Goal: Information Seeking & Learning: Find specific fact

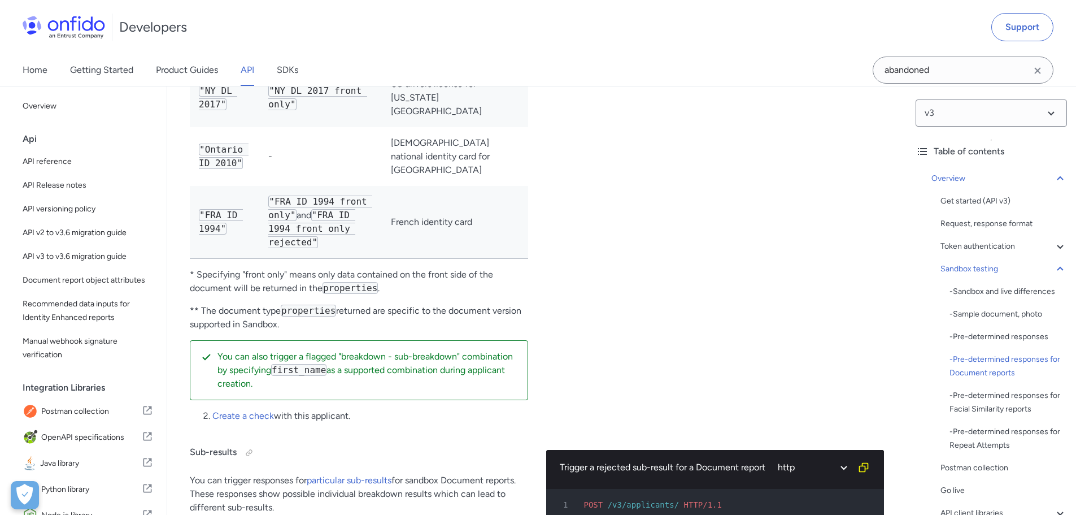
scroll to position [3390, 0]
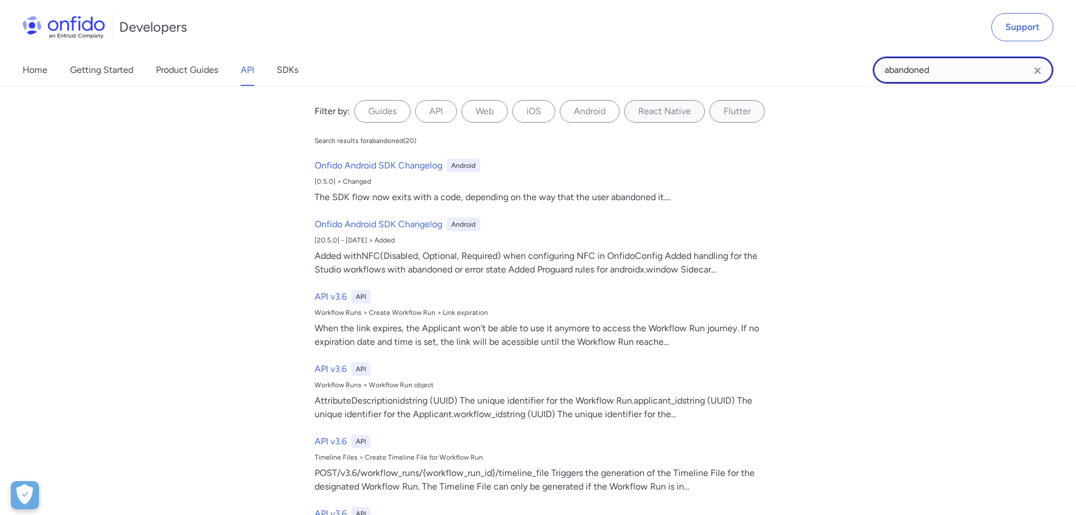
drag, startPoint x: 951, startPoint y: 70, endPoint x: 859, endPoint y: 77, distance: 91.8
click at [859, 77] on div "Home Getting Started Product Guides API SDKs abandoned abandoned Filter by: Gui…" at bounding box center [538, 70] width 1076 height 32
type input "conectivity"
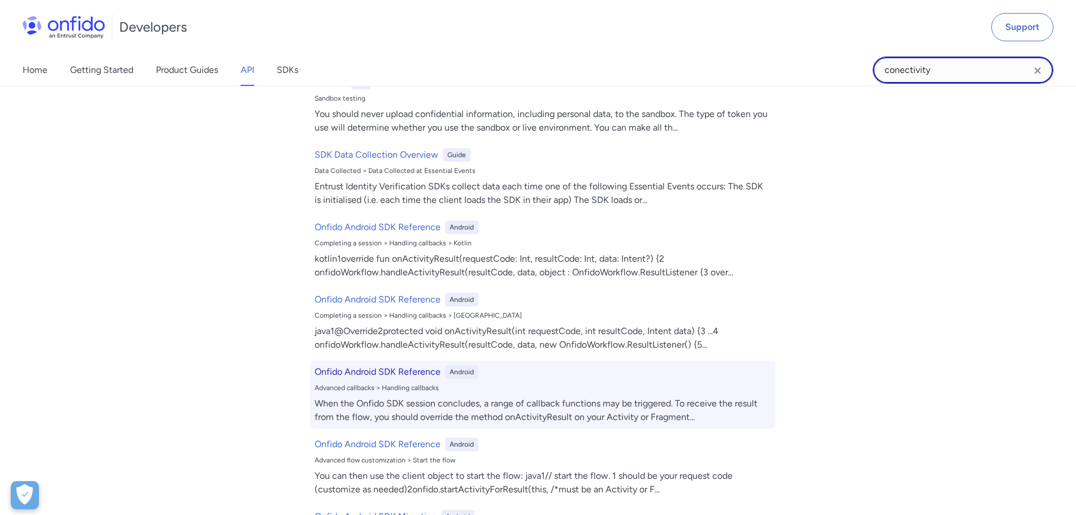
scroll to position [125, 0]
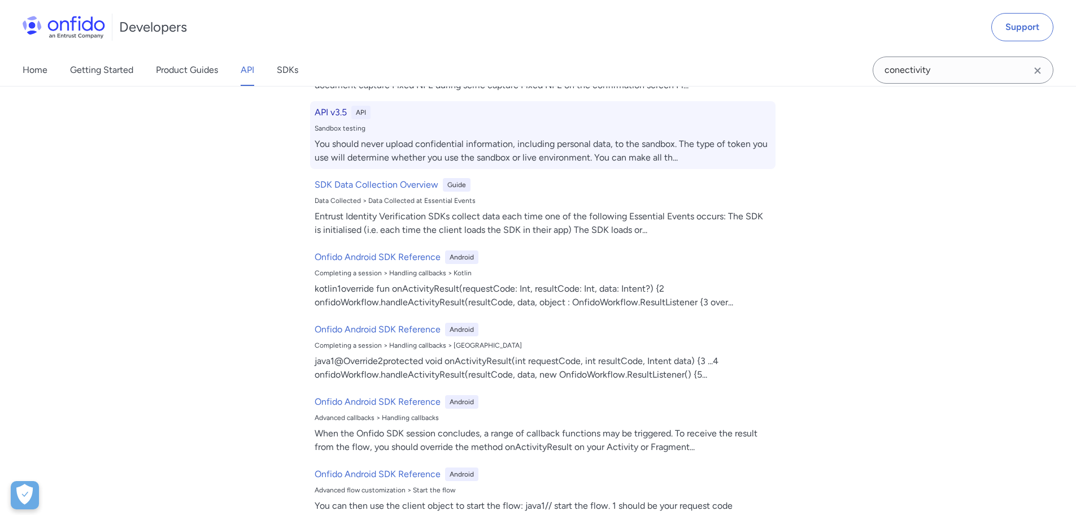
click at [363, 149] on div "You should never upload confidential information, including personal data, to t…" at bounding box center [543, 150] width 457 height 27
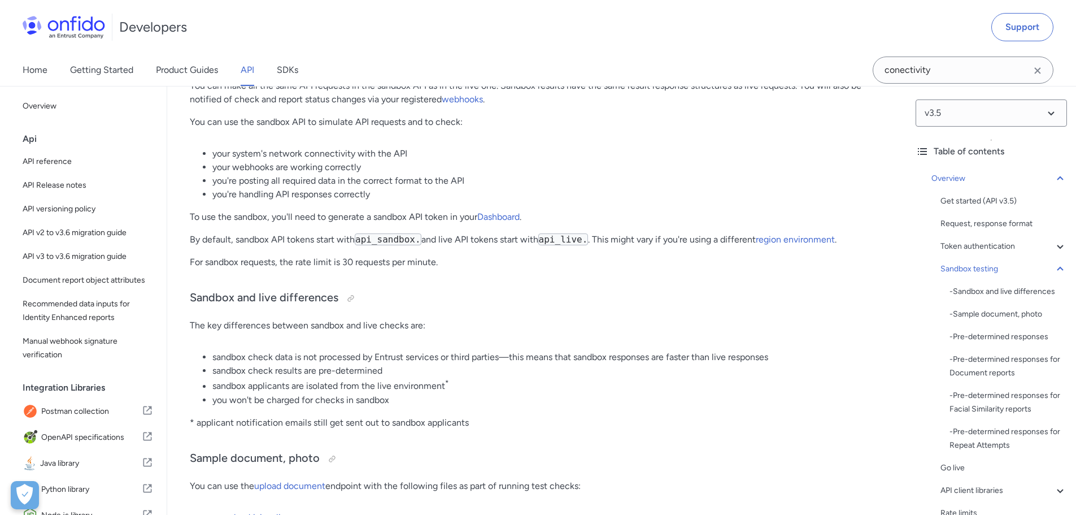
scroll to position [1269, 0]
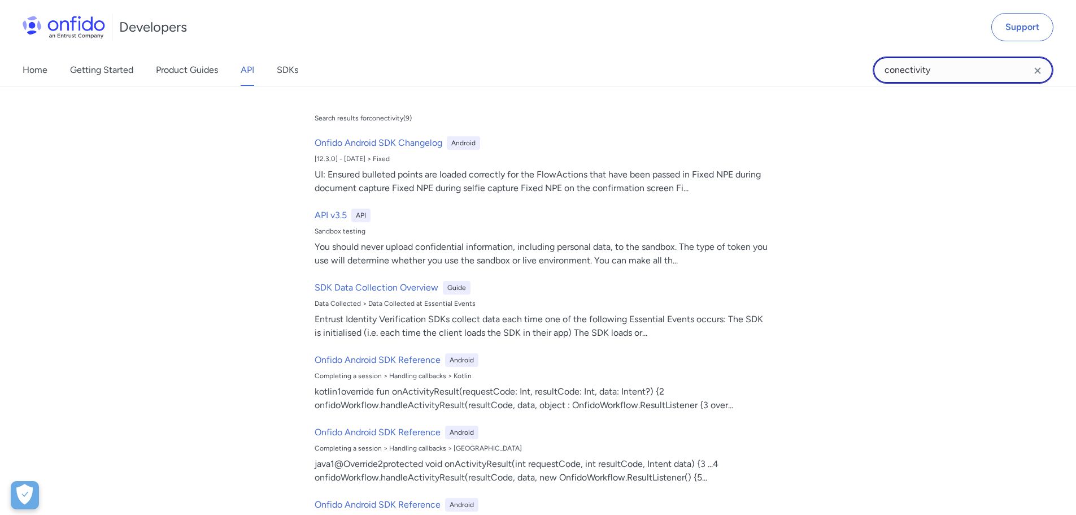
drag, startPoint x: 939, startPoint y: 80, endPoint x: 944, endPoint y: 71, distance: 10.7
click at [939, 80] on input "conectivity" at bounding box center [963, 70] width 181 height 27
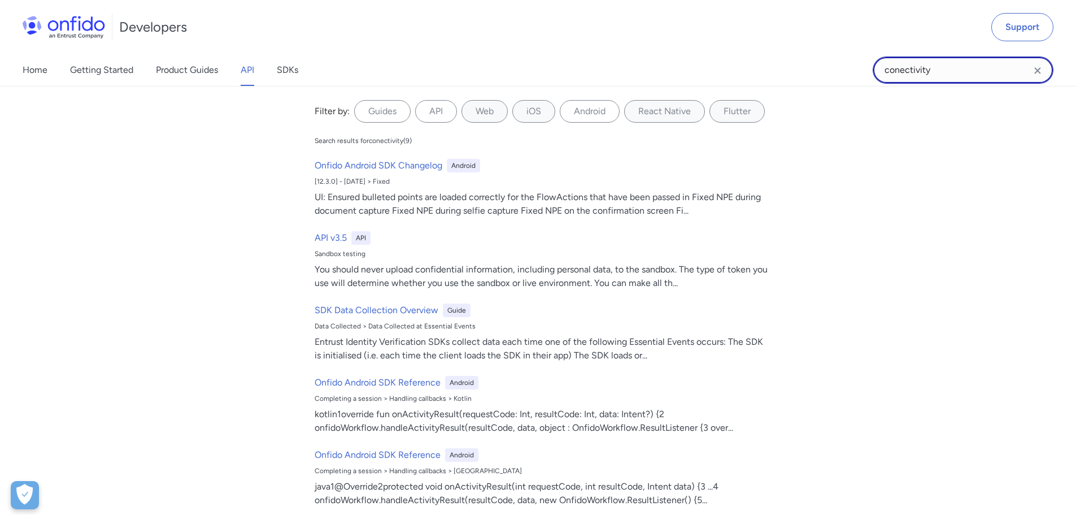
drag, startPoint x: 944, startPoint y: 70, endPoint x: 856, endPoint y: 63, distance: 88.4
click at [856, 63] on div "Home Getting Started Product Guides API SDKs conectivity conectivity Filter by:…" at bounding box center [538, 70] width 1076 height 32
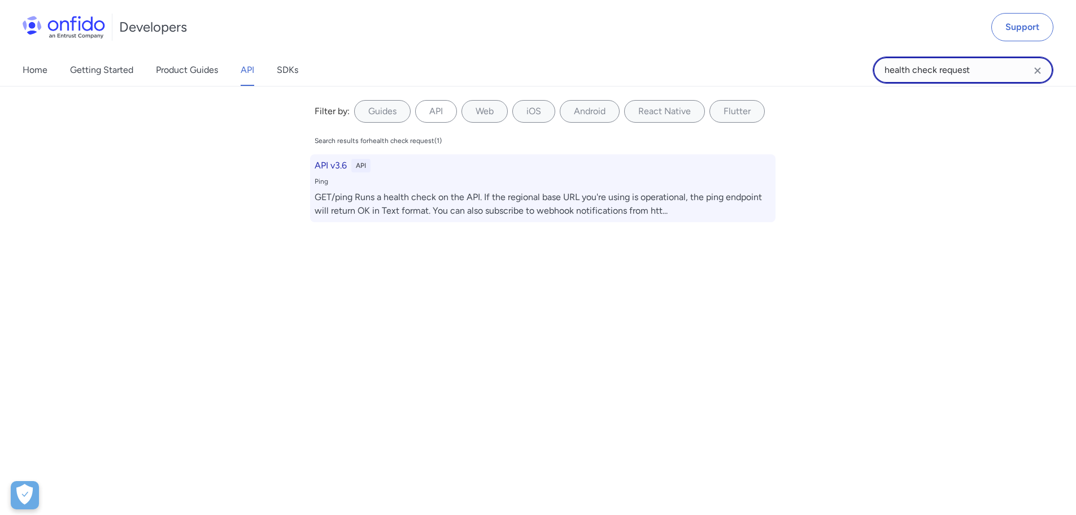
type input "health check request"
click at [530, 203] on div "GET/ping Runs a health check on the API. If the regional base URL you're using …" at bounding box center [543, 203] width 457 height 27
select select "http"
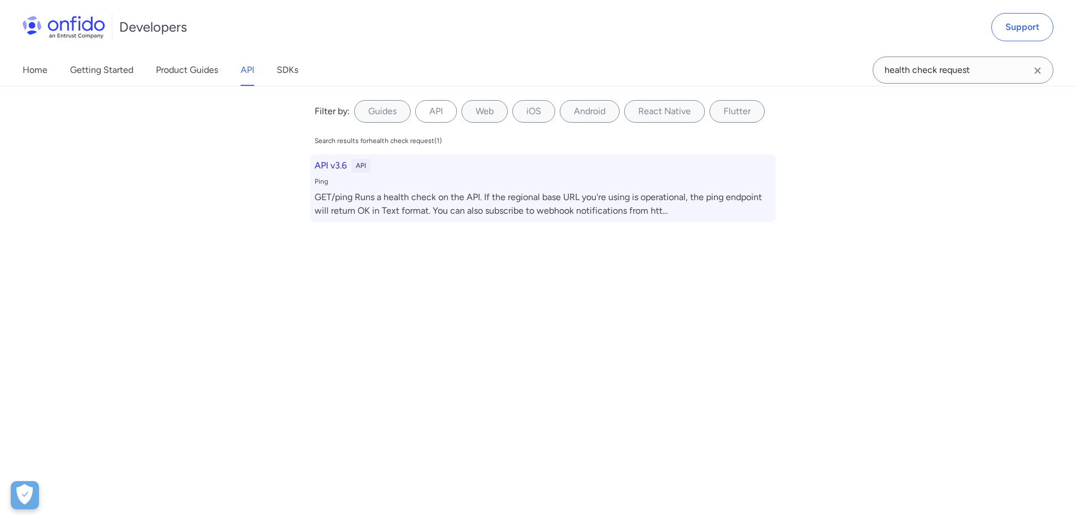
select select "http"
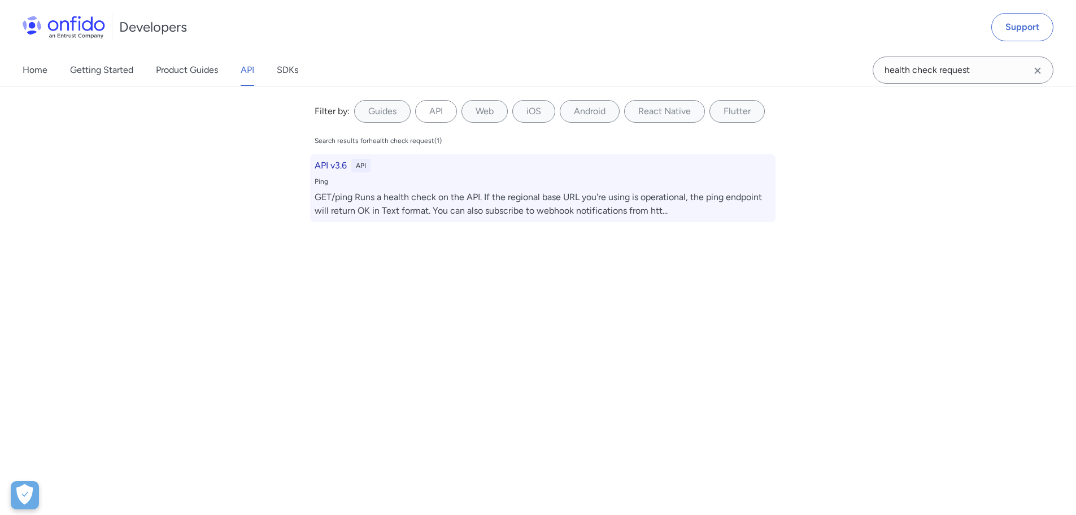
select select "http"
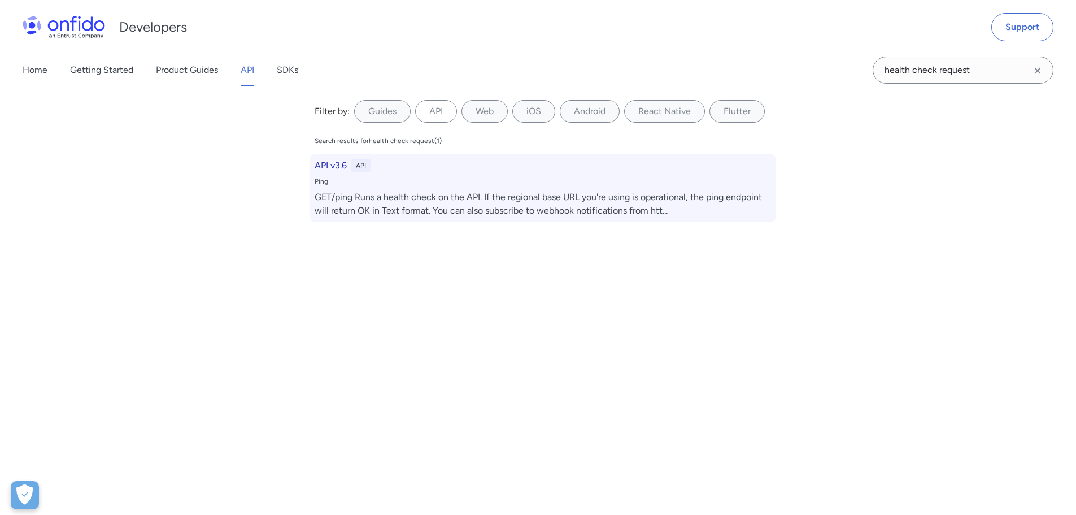
select select "http"
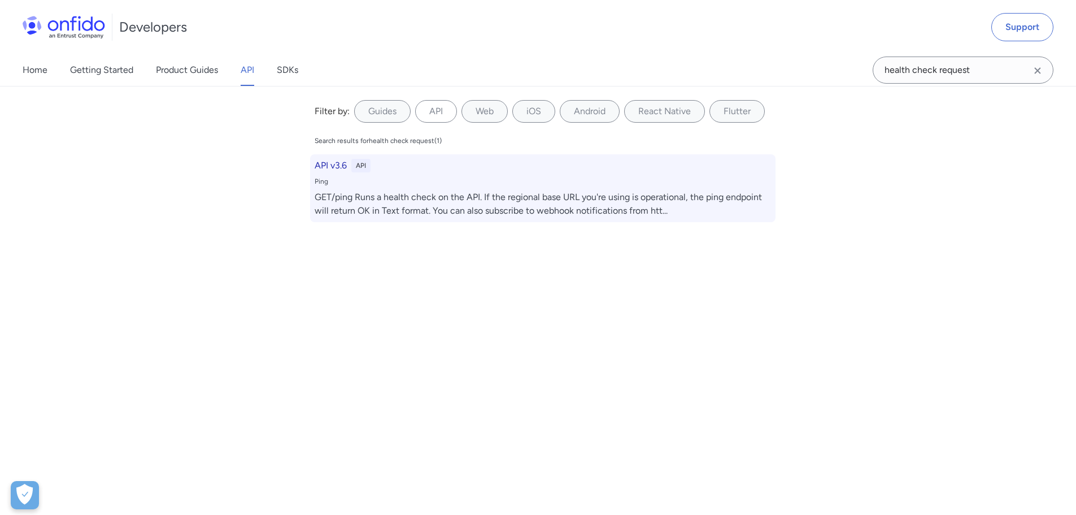
select select "http"
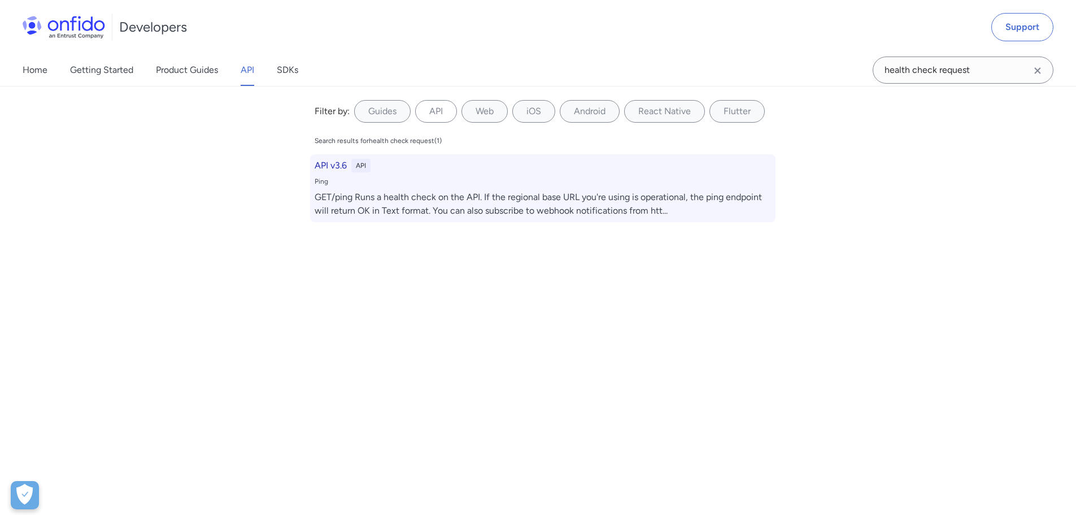
select select "http"
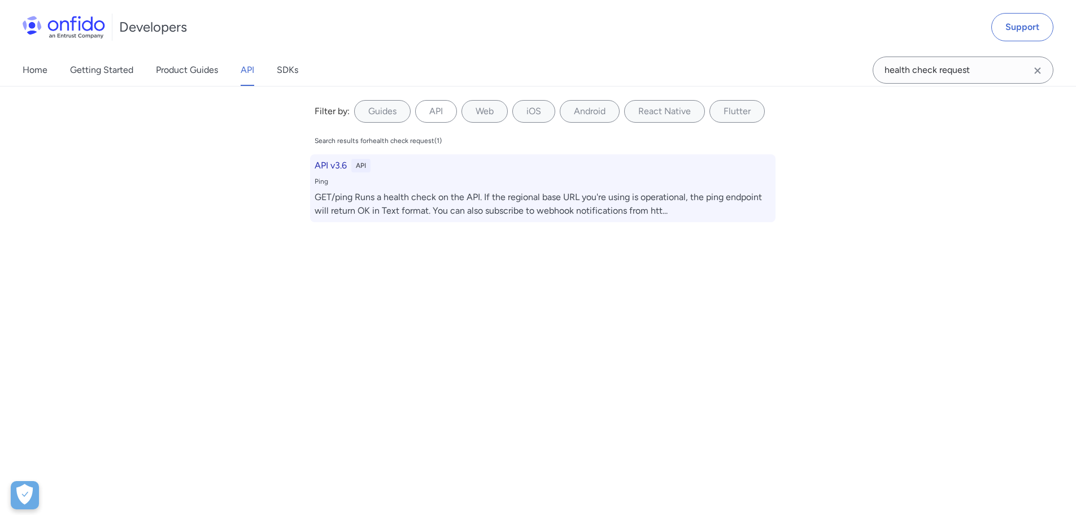
select select "http"
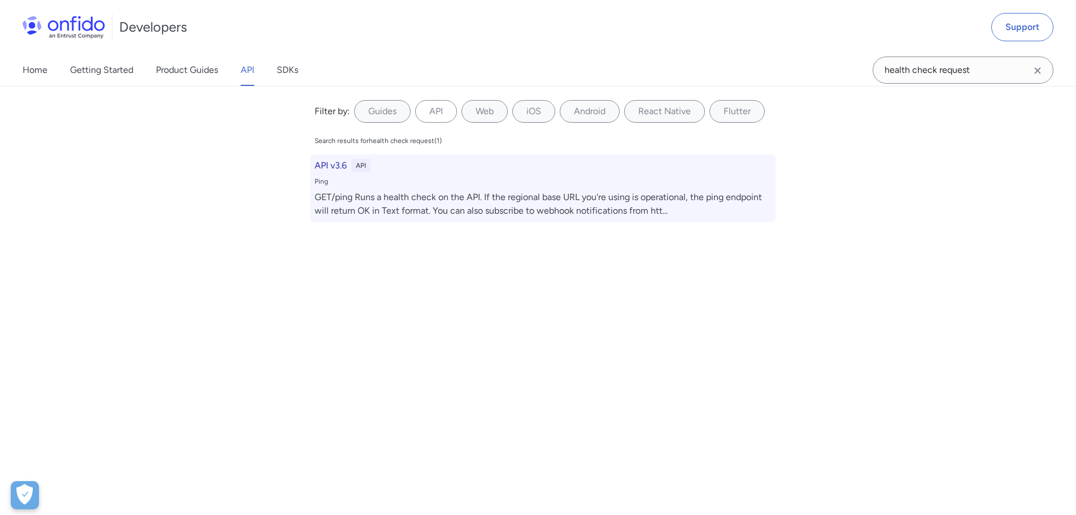
select select "http"
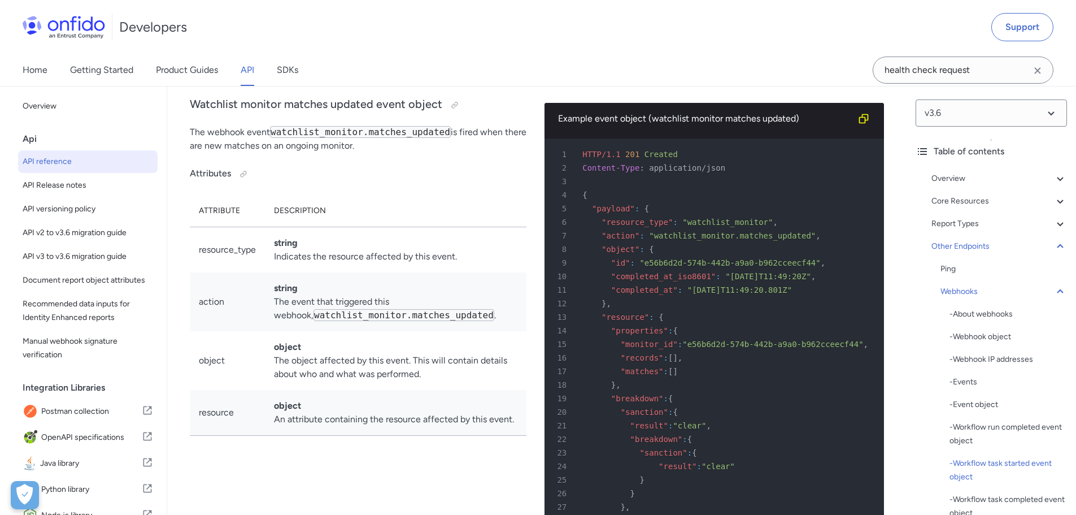
scroll to position [88812, 0]
